Goal: Task Accomplishment & Management: Manage account settings

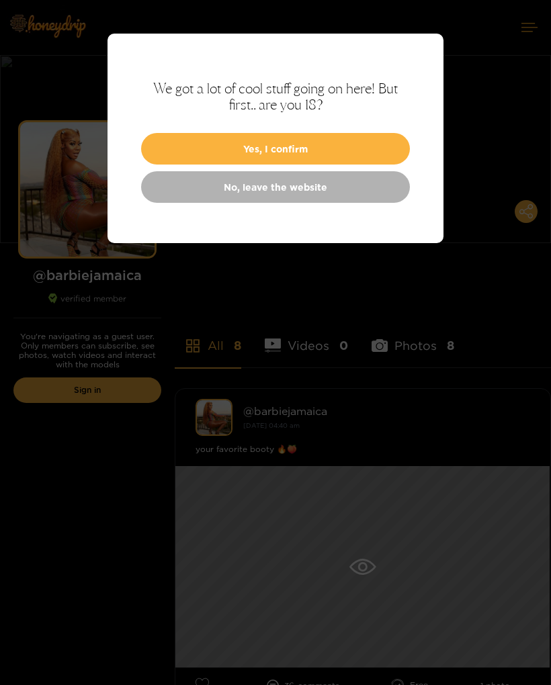
click at [370, 146] on button "Yes, I confirm" at bounding box center [275, 149] width 269 height 32
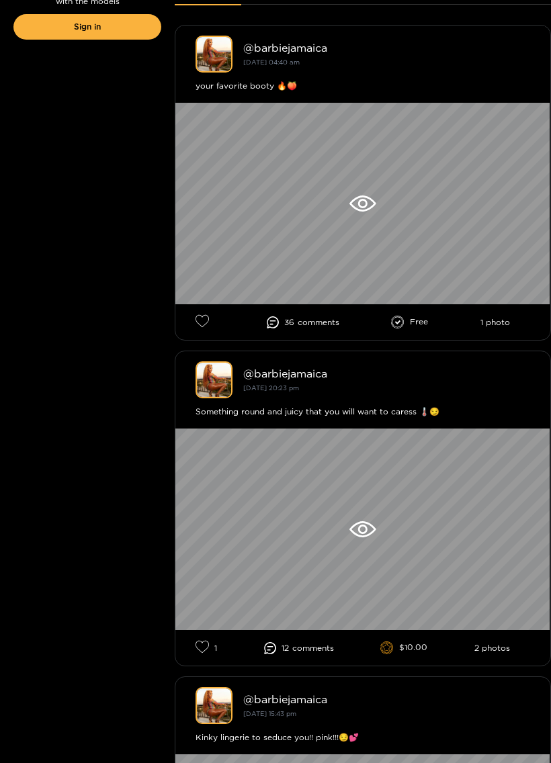
scroll to position [364, 0]
click at [370, 204] on icon at bounding box center [362, 204] width 26 height 16
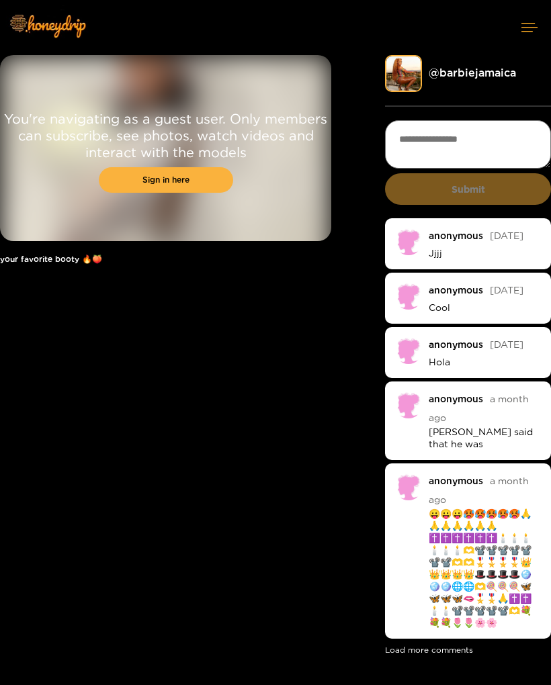
click at [210, 182] on link "Sign in here" at bounding box center [166, 180] width 134 height 26
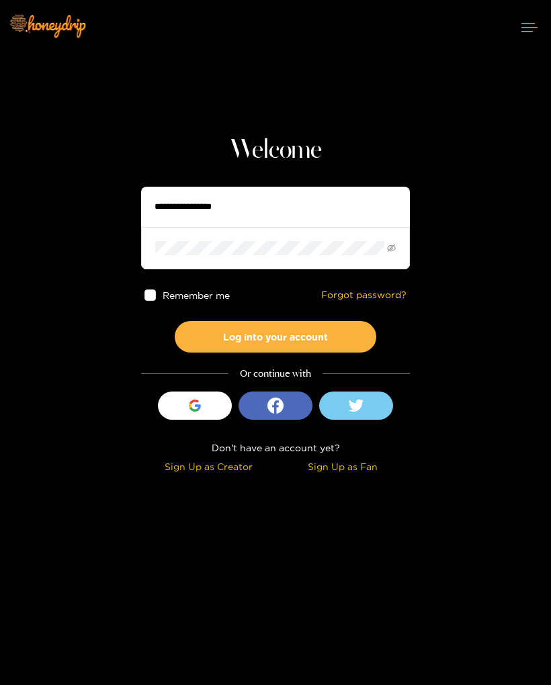
click at [361, 406] on icon at bounding box center [356, 405] width 15 height 12
click at [285, 396] on button "login_with" at bounding box center [276, 406] width 74 height 28
click at [288, 403] on button "login_with" at bounding box center [276, 406] width 74 height 28
click at [378, 412] on button at bounding box center [356, 406] width 74 height 28
click at [202, 407] on div "button" at bounding box center [195, 406] width 26 height 26
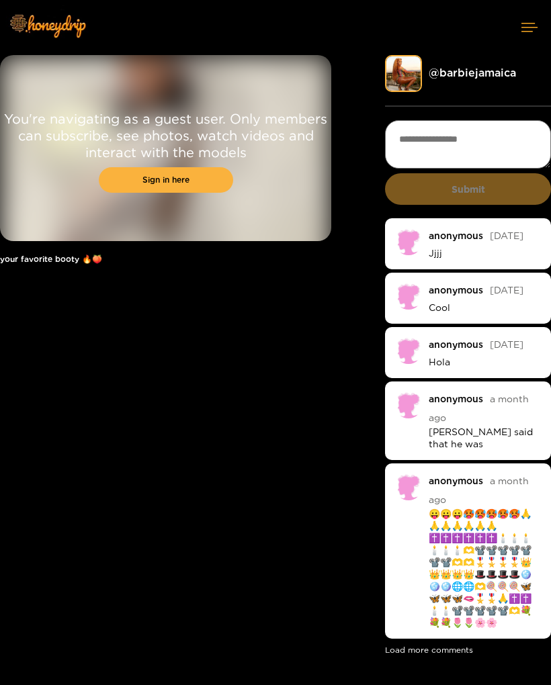
click at [486, 144] on textarea at bounding box center [468, 144] width 166 height 48
click at [493, 146] on textarea at bounding box center [468, 144] width 166 height 48
click at [216, 409] on div "You're navigating as a guest user. Only members can subscribe, see photos, watc…" at bounding box center [165, 356] width 331 height 603
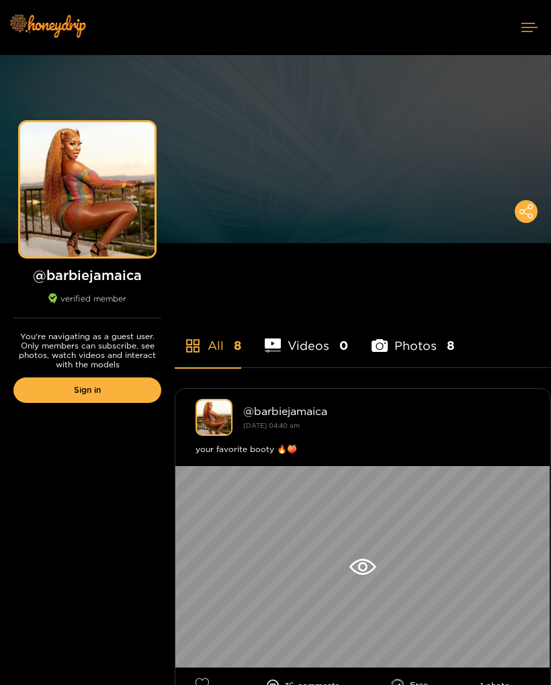
click at [413, 352] on li "Photos 8" at bounding box center [413, 337] width 83 height 60
click at [470, 412] on div "@ barbiejamaica" at bounding box center [386, 411] width 287 height 12
click at [340, 345] on span "0" at bounding box center [343, 345] width 9 height 17
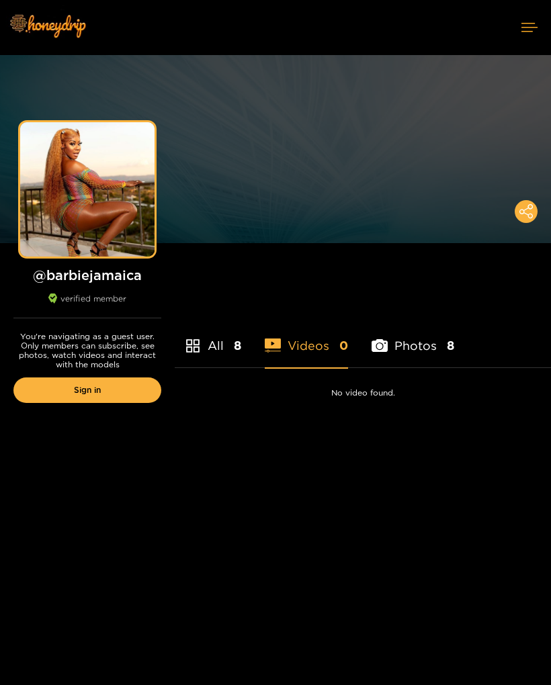
click at [230, 336] on li "All 8" at bounding box center [208, 337] width 67 height 60
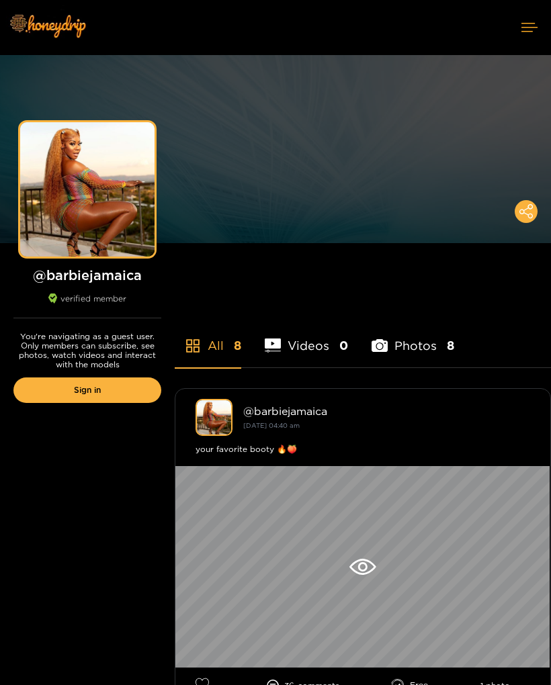
click at [123, 392] on link "Sign in" at bounding box center [87, 391] width 148 height 26
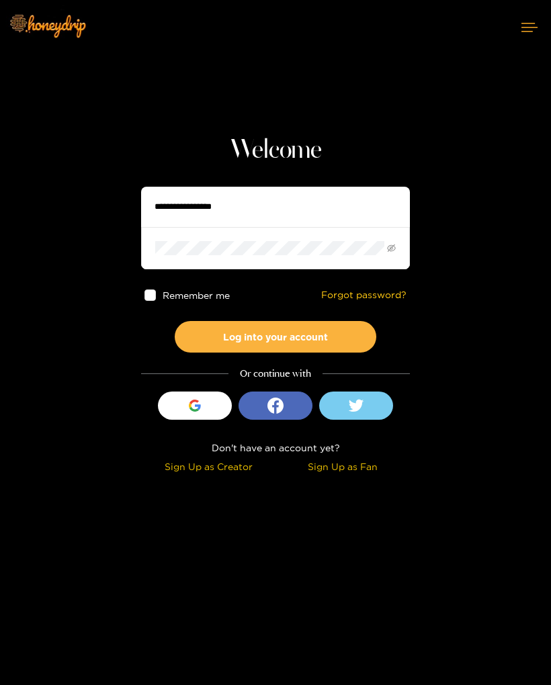
click at [200, 300] on span "Remember me" at bounding box center [196, 295] width 67 height 10
click at [256, 208] on input "text" at bounding box center [275, 207] width 269 height 40
click at [312, 204] on input "text" at bounding box center [275, 207] width 269 height 40
type input "**********"
click at [356, 341] on button "Log into your account" at bounding box center [276, 337] width 202 height 32
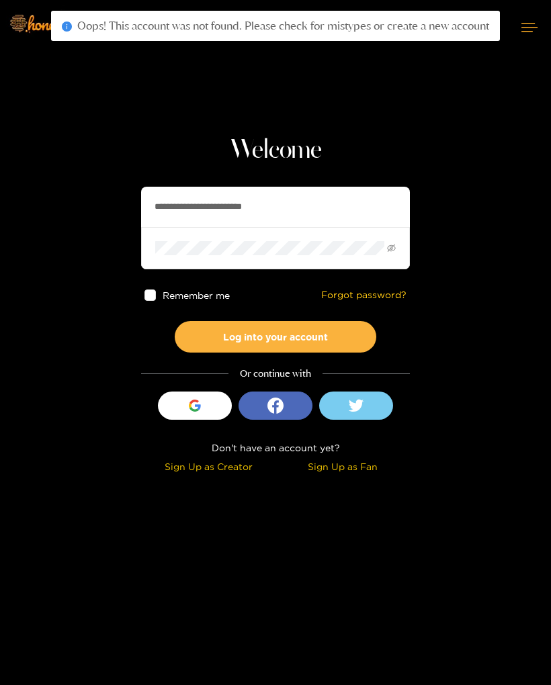
click at [345, 330] on button "Log into your account" at bounding box center [276, 337] width 202 height 32
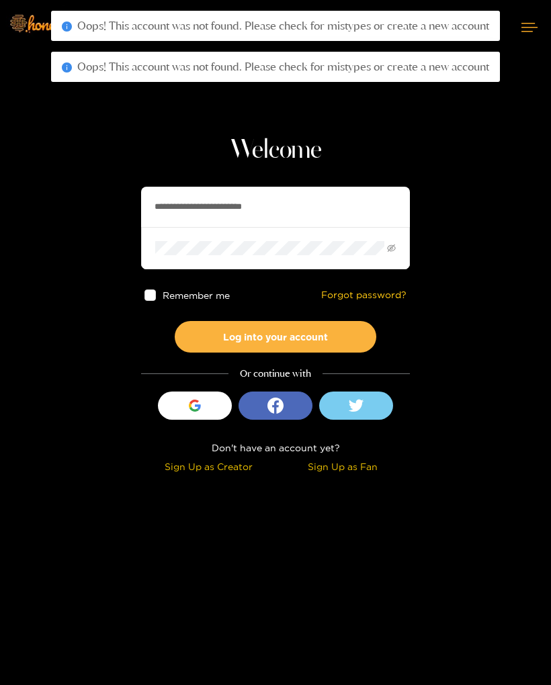
click at [353, 339] on button "Log into your account" at bounding box center [276, 337] width 202 height 32
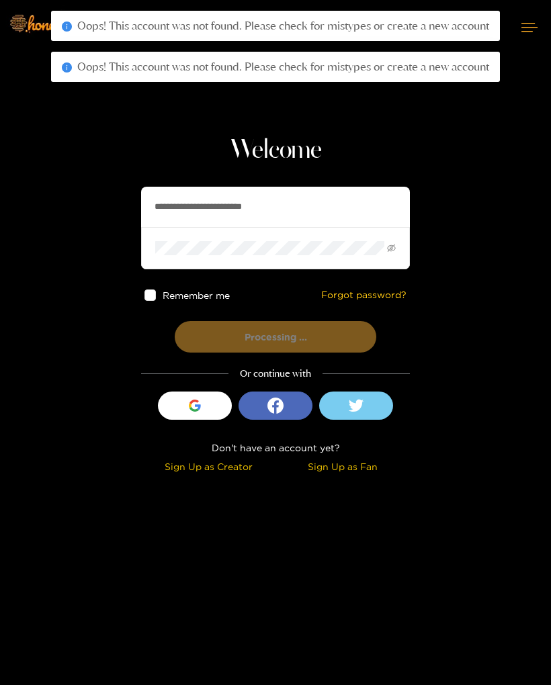
click at [355, 334] on button "Processing ..." at bounding box center [276, 337] width 202 height 32
click at [354, 337] on button "Processing ..." at bounding box center [276, 337] width 202 height 32
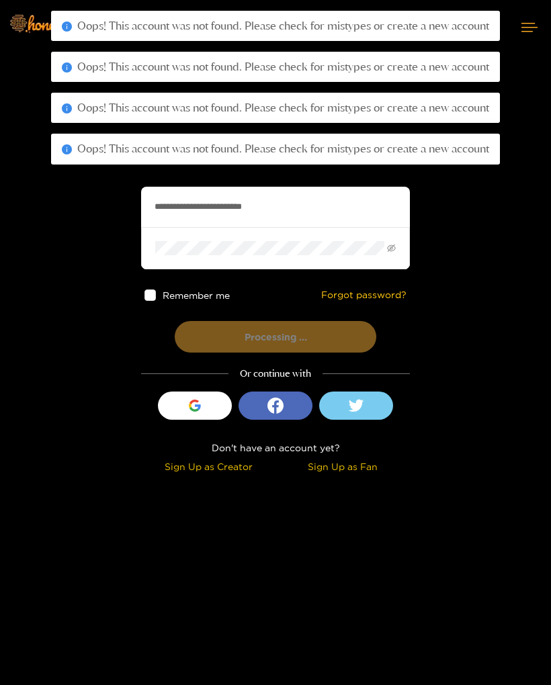
click at [355, 336] on button "Processing ..." at bounding box center [276, 337] width 202 height 32
click at [356, 339] on button "Processing ..." at bounding box center [276, 337] width 202 height 32
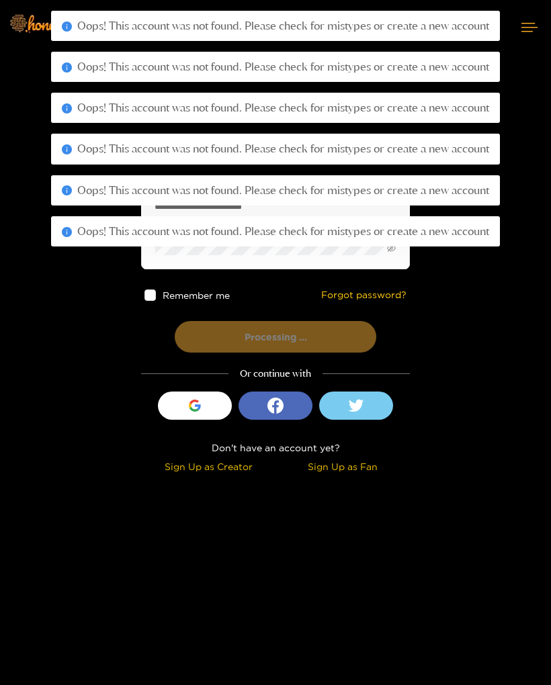
click at [360, 339] on button "Processing ..." at bounding box center [276, 337] width 202 height 32
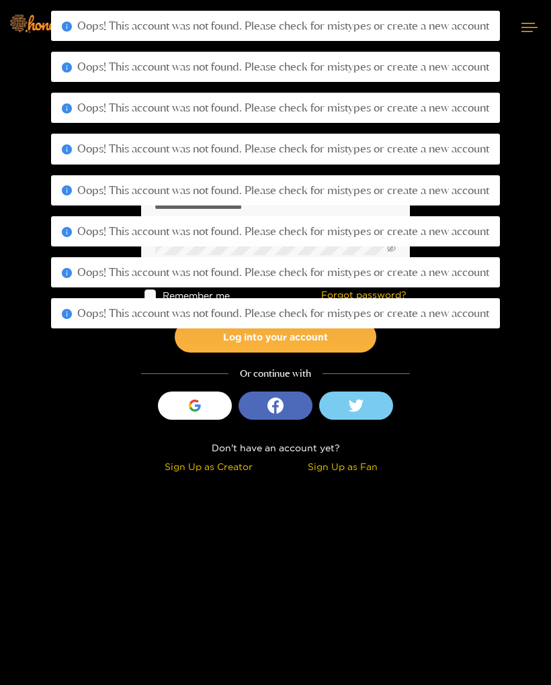
click at [474, 337] on section "**********" at bounding box center [275, 239] width 551 height 478
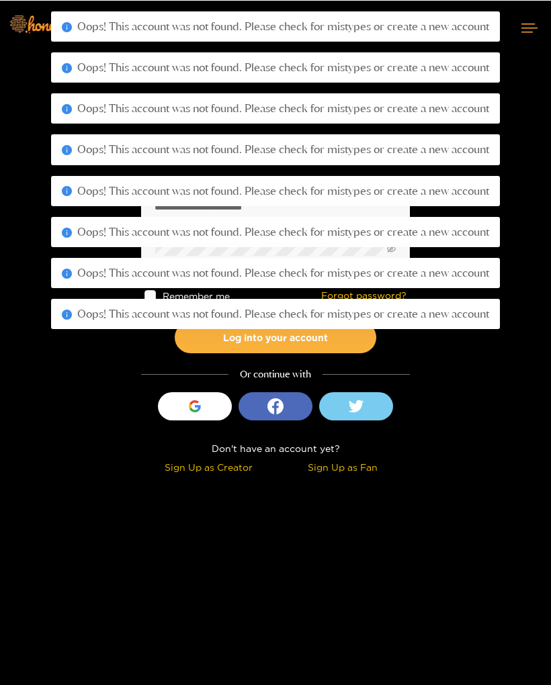
click at [528, 25] on icon at bounding box center [529, 27] width 16 height 9
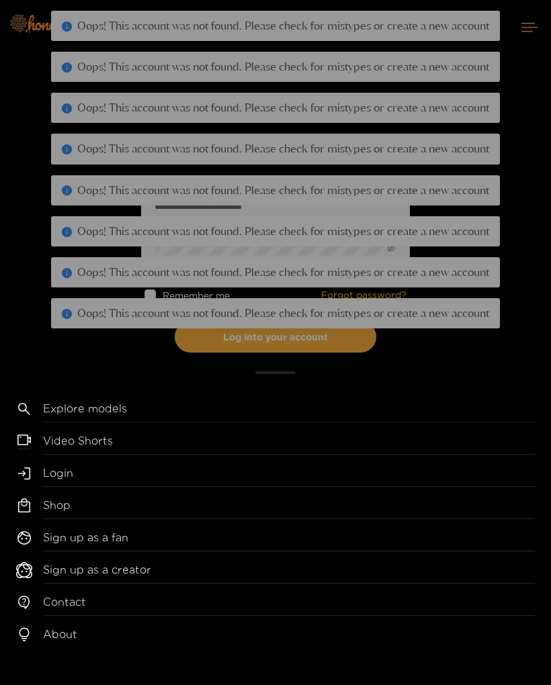
click at [187, 469] on link "Login" at bounding box center [289, 477] width 492 height 22
